Goal: Transaction & Acquisition: Purchase product/service

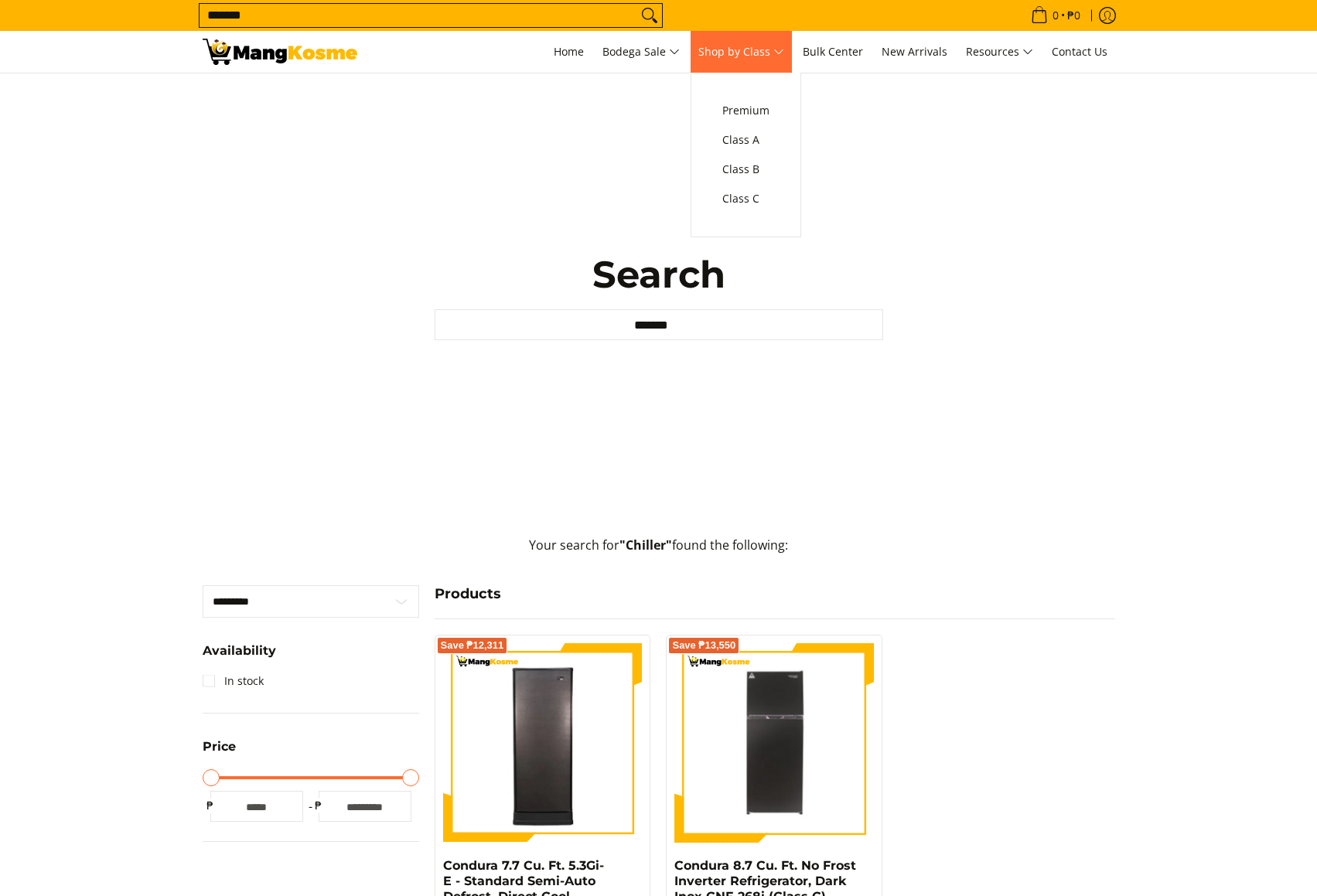
click at [770, 55] on span "Shop by Class" at bounding box center [742, 52] width 86 height 19
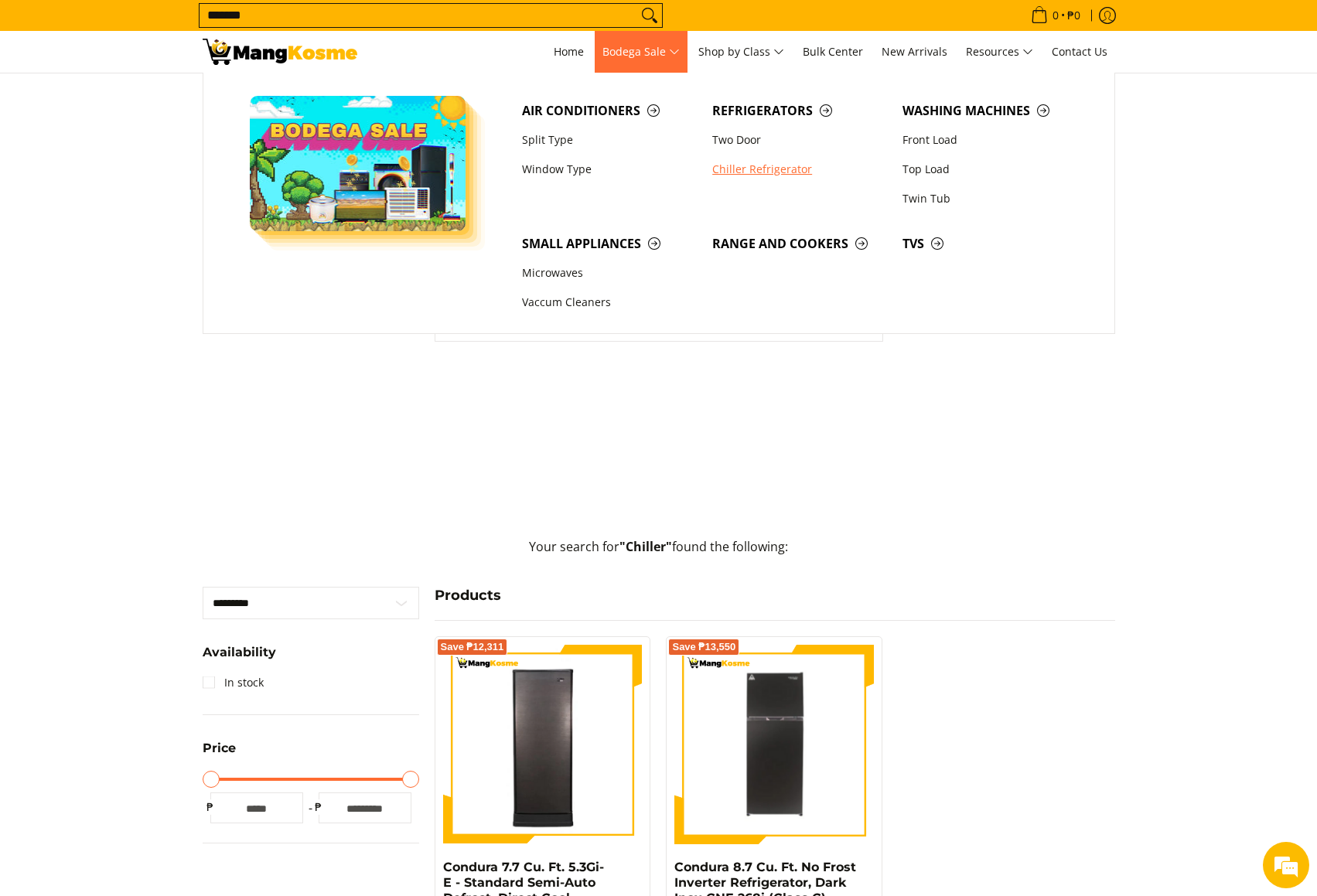
click at [760, 173] on link "Chiller Refrigerator" at bounding box center [799, 169] width 190 height 30
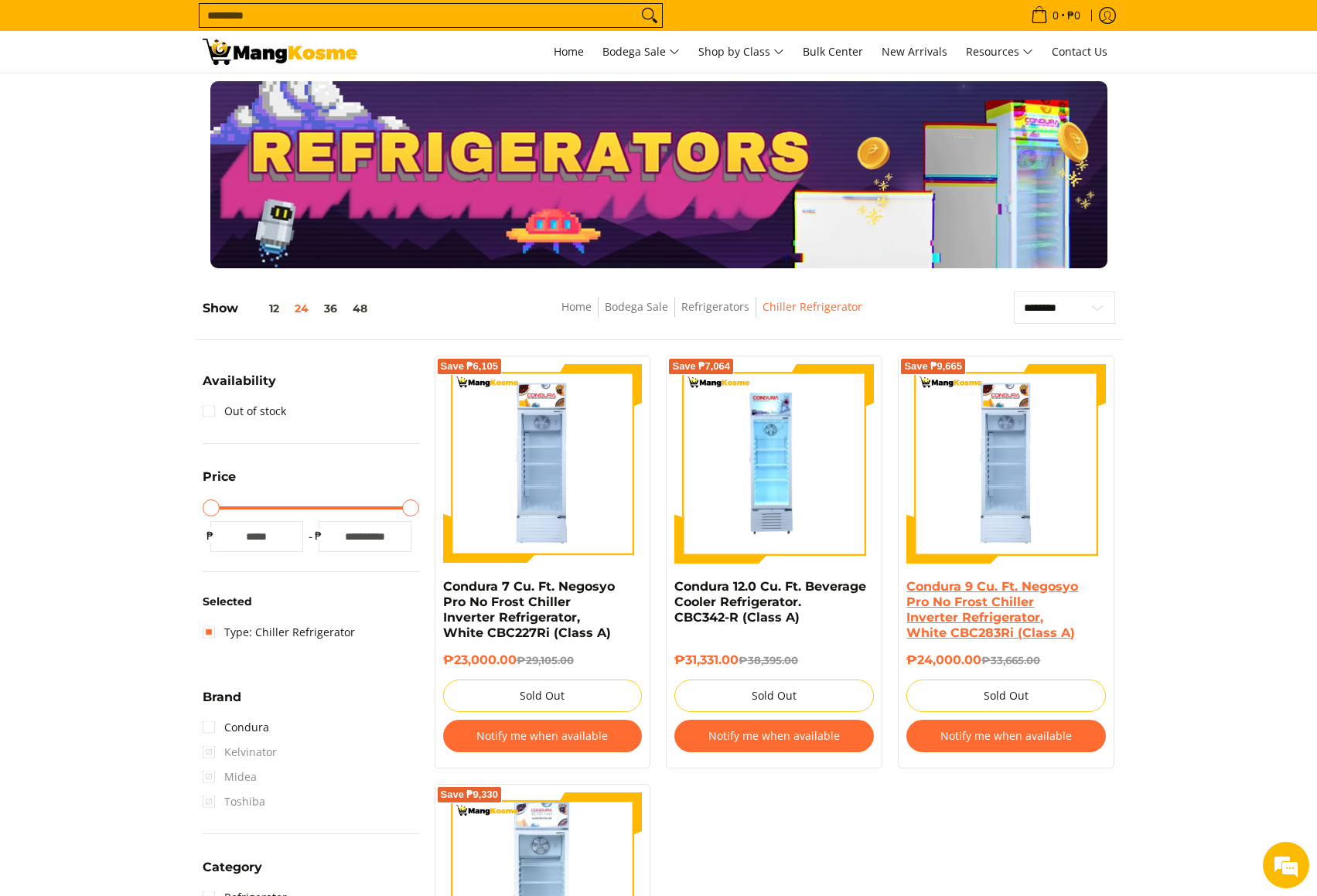
click at [984, 598] on link "Condura 9 Cu. Ft. Negosyo Pro No Frost Chiller Inverter Refrigerator, White CBC…" at bounding box center [992, 610] width 171 height 61
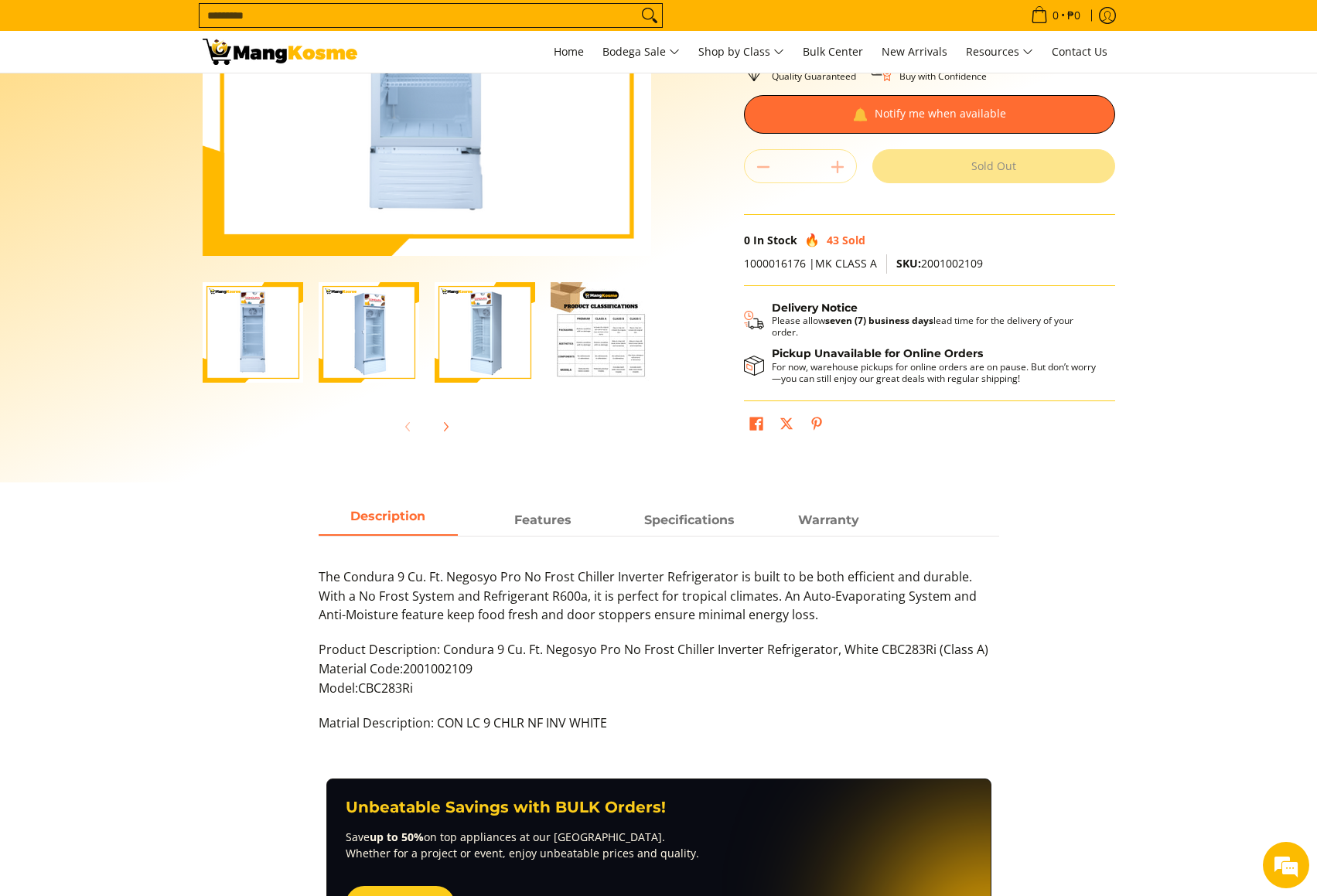
scroll to position [308, 0]
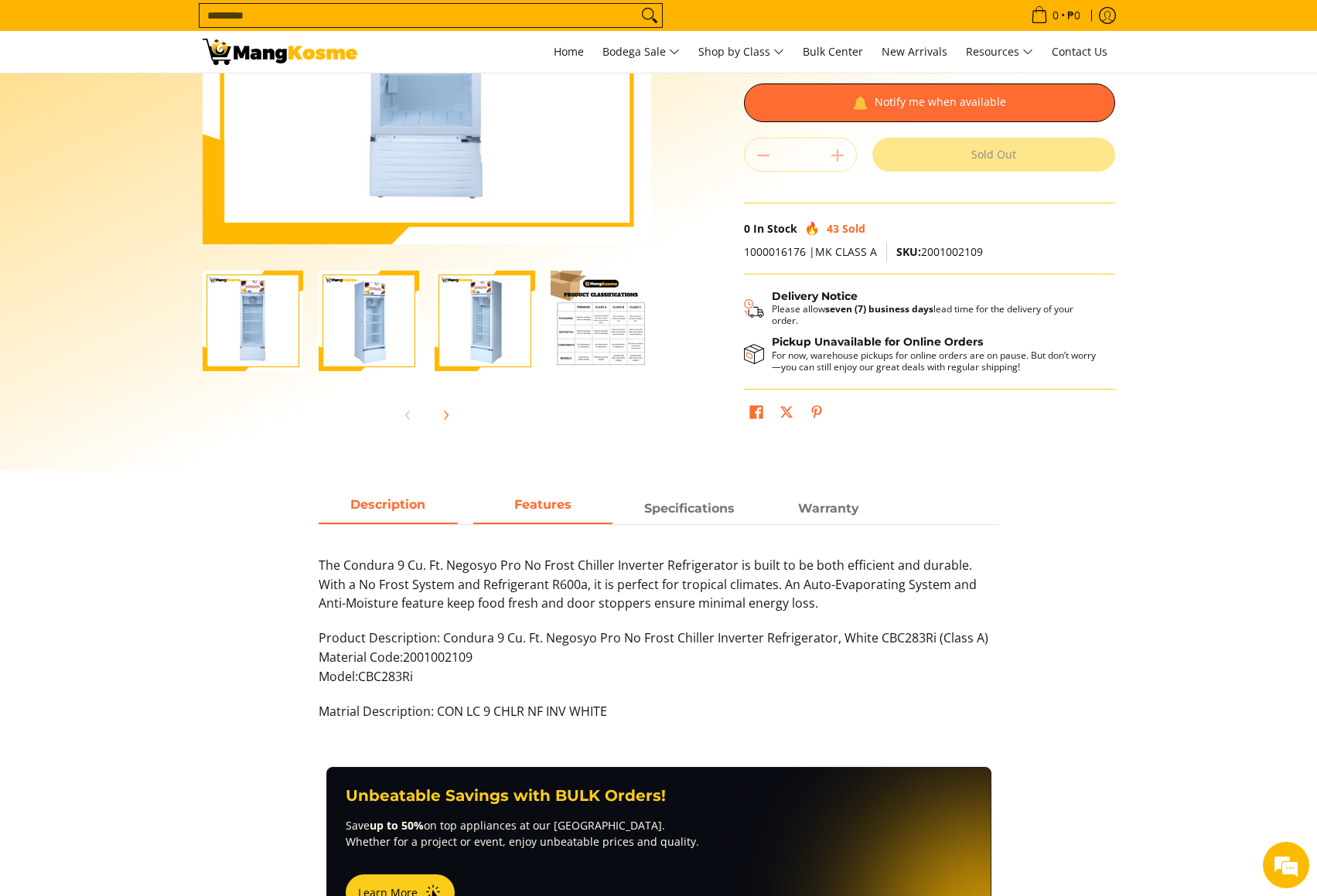
click at [553, 512] on strong "Features" at bounding box center [543, 504] width 57 height 14
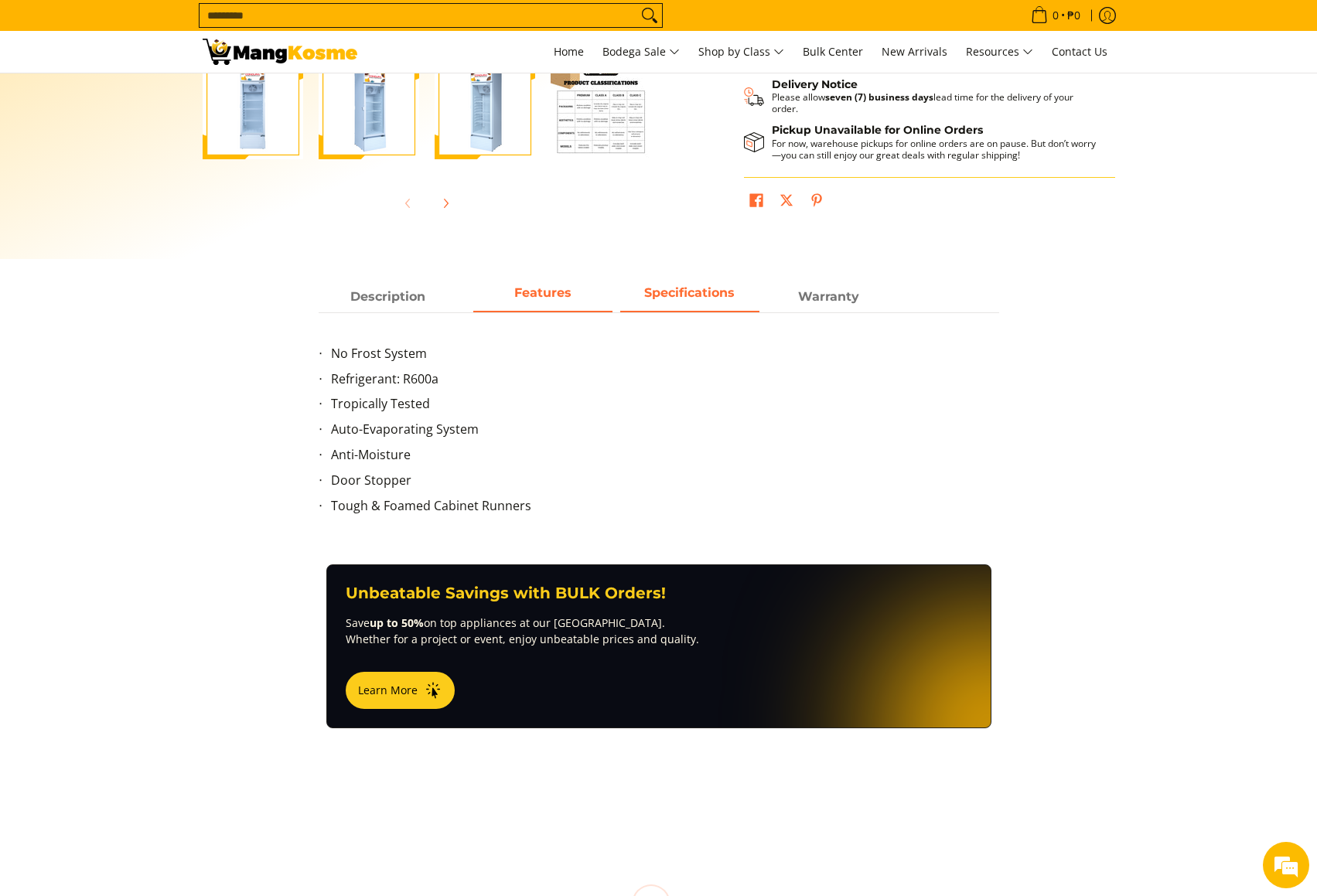
scroll to position [586, 0]
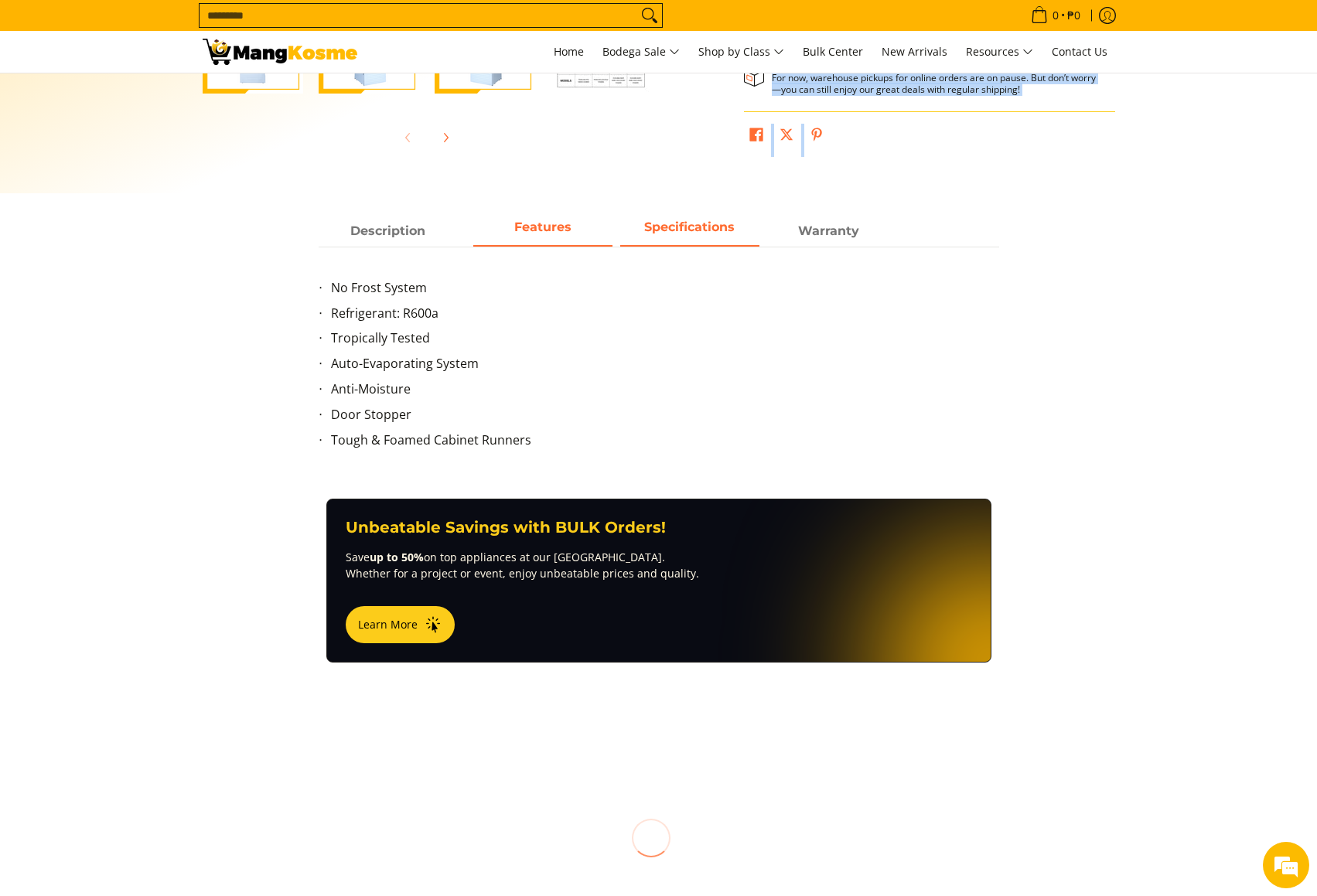
click at [680, 226] on main "Skip to Main Content Enable zoom Disable zoom Enable zoom Disable zoom Enable z…" at bounding box center [658, 235] width 1317 height 1495
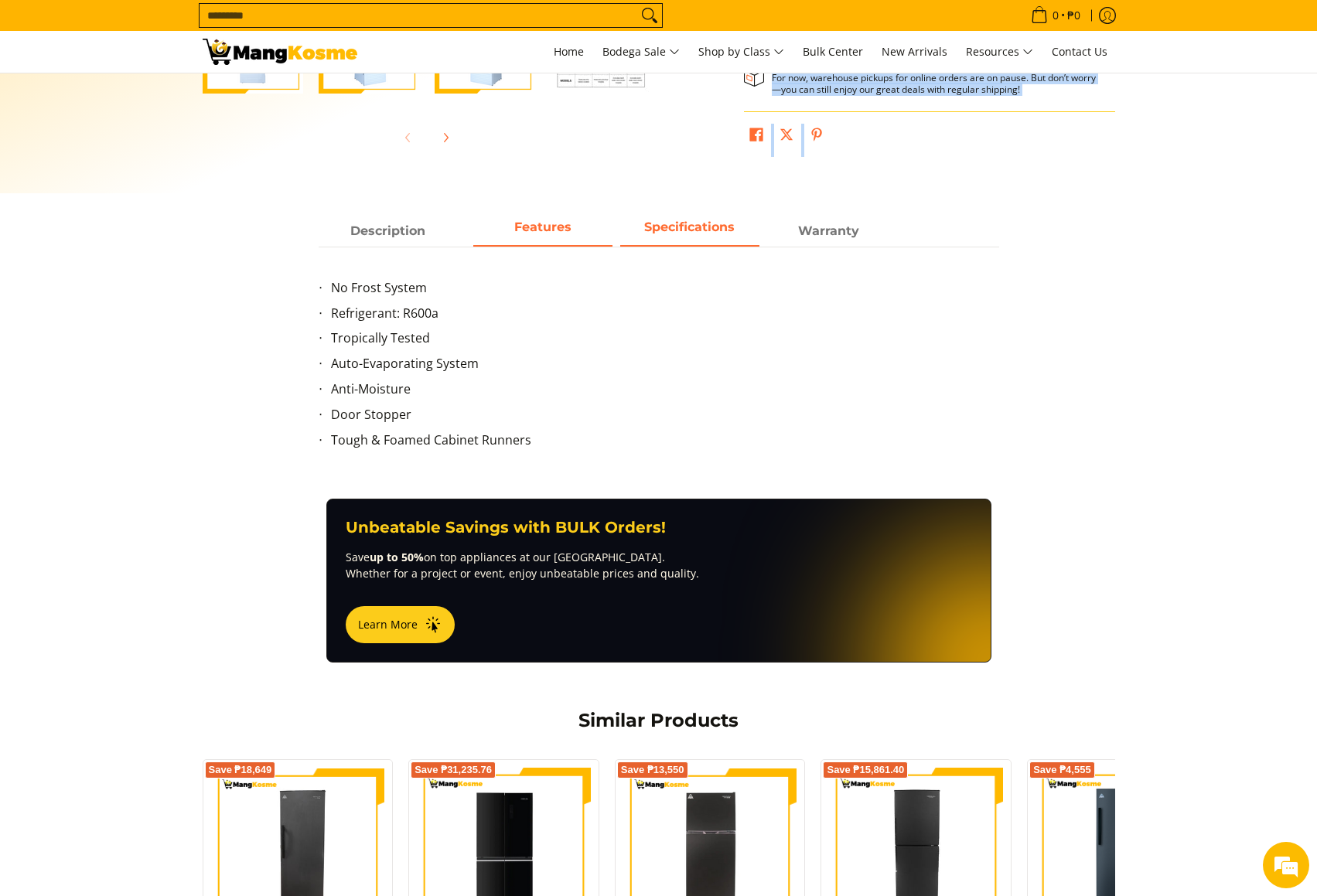
click at [706, 231] on strong "Specifications" at bounding box center [689, 226] width 91 height 14
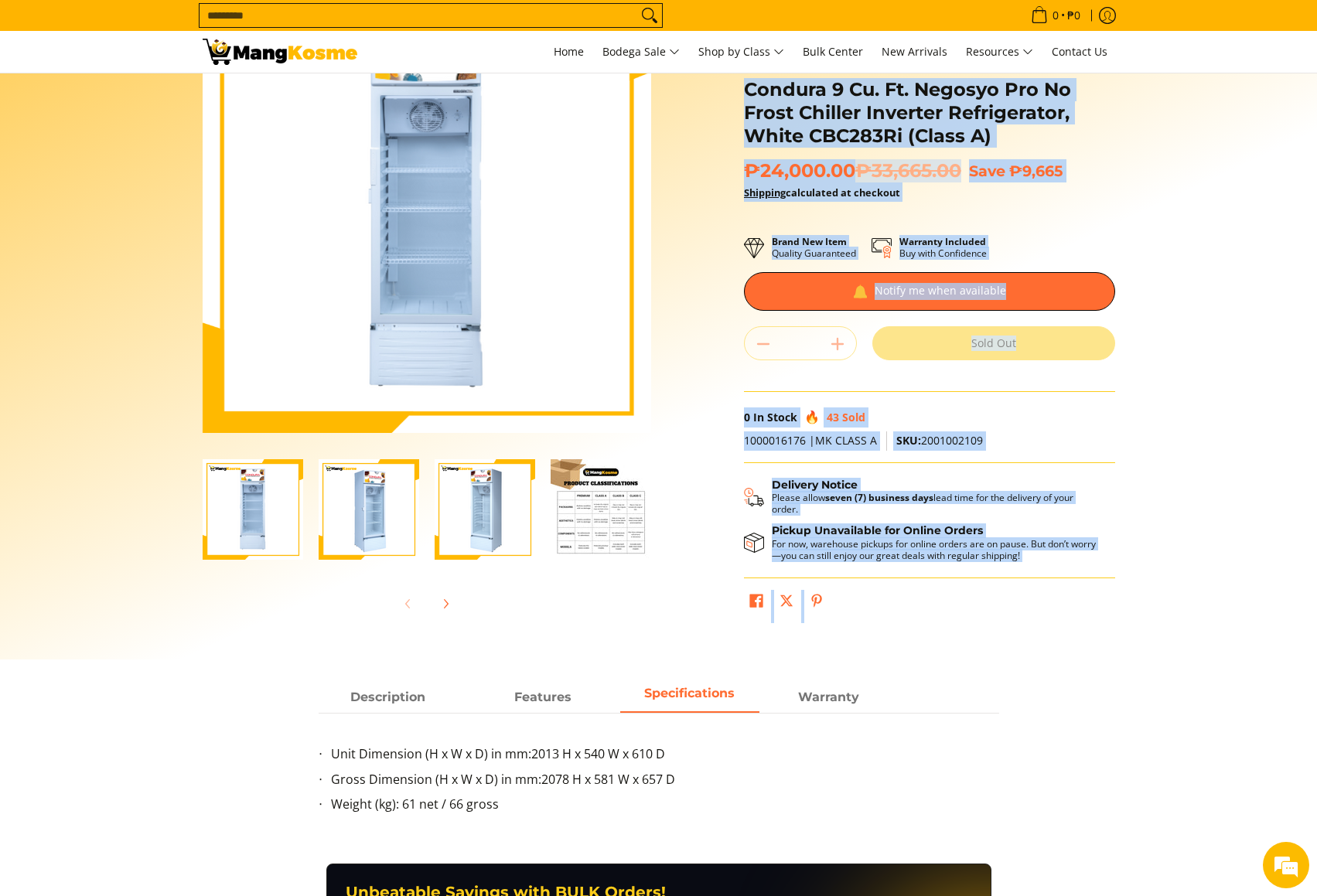
scroll to position [0, 0]
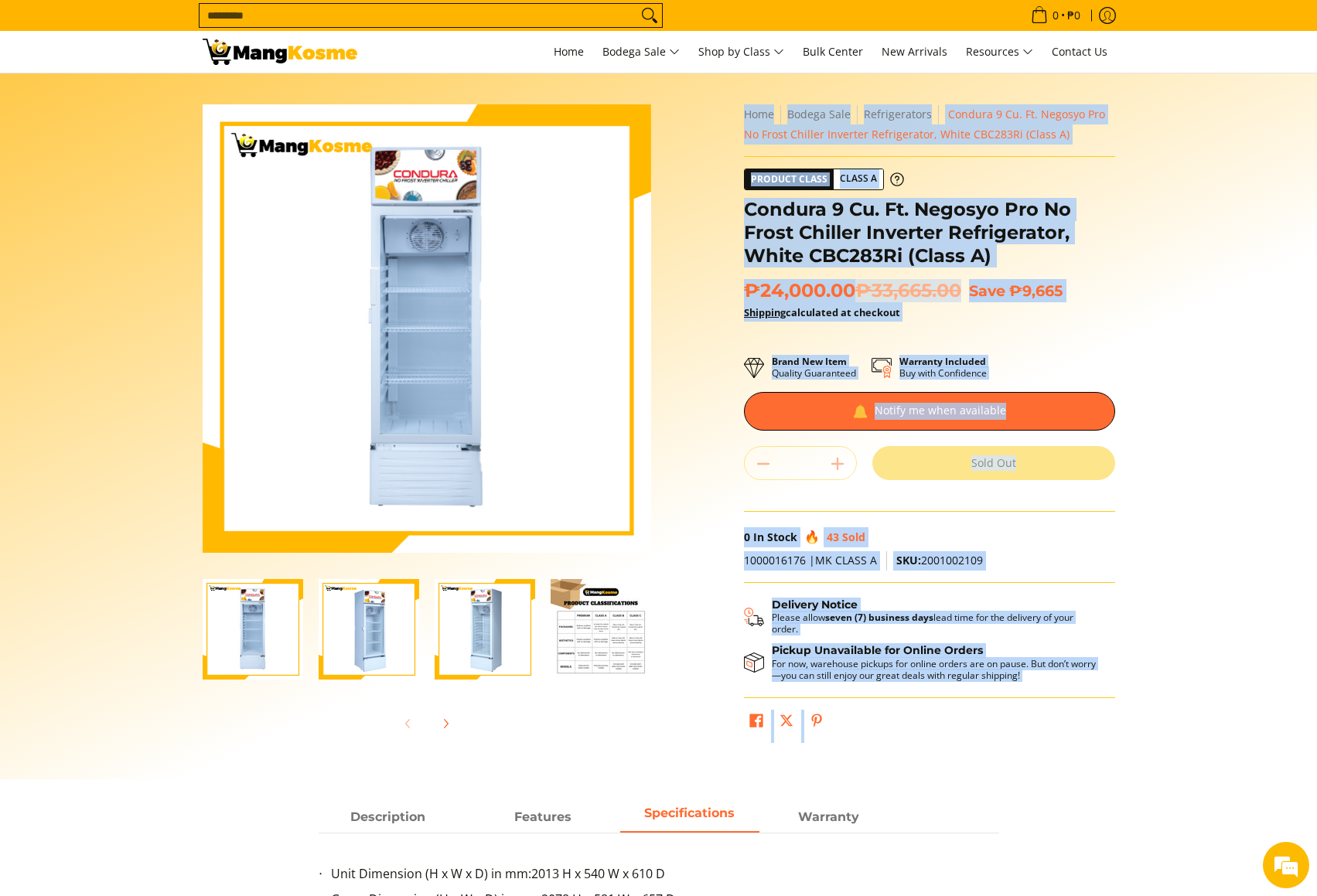
click at [730, 461] on div "Skip to Main Content Enable zoom Disable zoom Enable zoom Disable zoom Enable z…" at bounding box center [658, 434] width 927 height 660
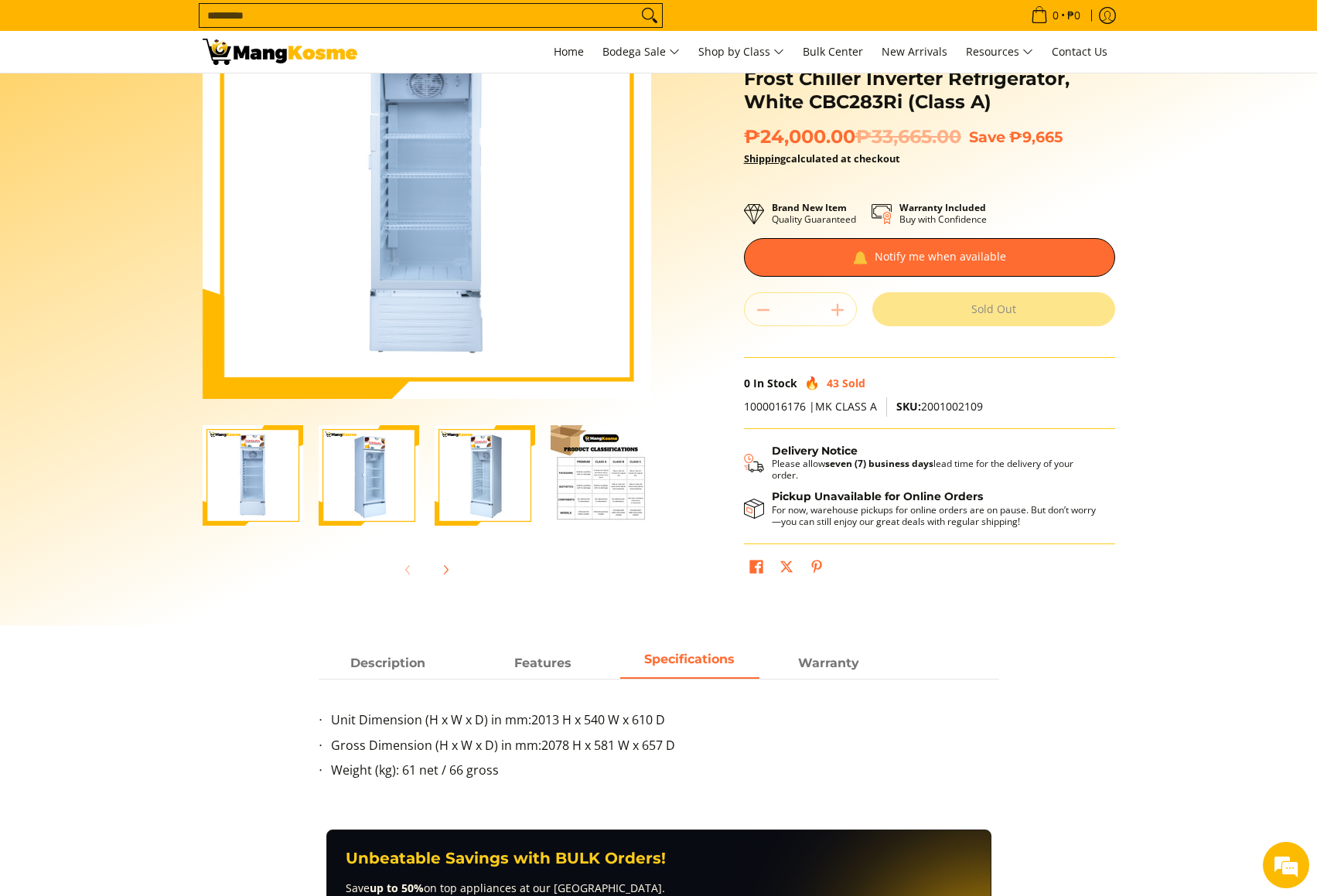
scroll to position [323, 0]
